Goal: Transaction & Acquisition: Obtain resource

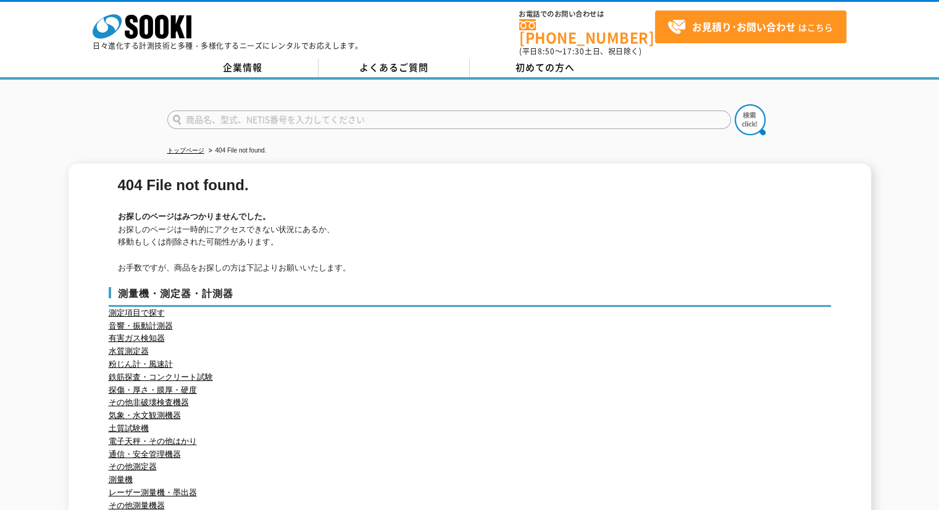
click at [495, 112] on input "text" at bounding box center [449, 120] width 564 height 19
type input "SOK"
click at [735, 104] on button at bounding box center [750, 119] width 31 height 31
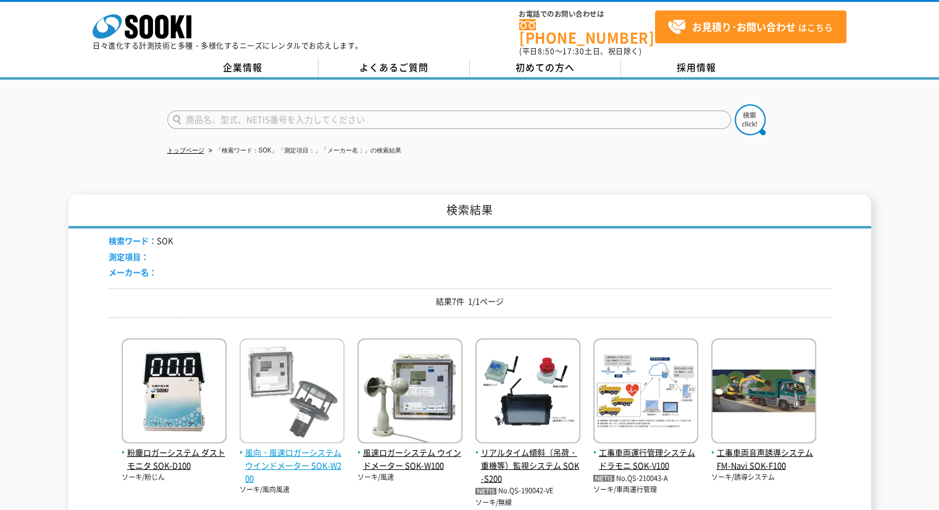
click at [329, 387] on img at bounding box center [292, 392] width 105 height 108
